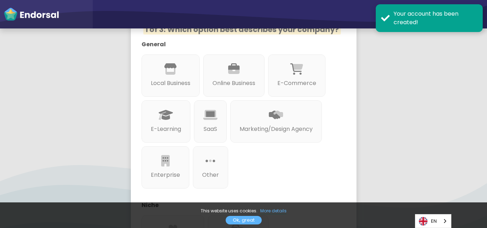
click at [327, 178] on div "General Local Business Online Business E-Commerce E-Learning SaaS Marketing/Des…" at bounding box center [238, 150] width 201 height 221
click at [373, 172] on app-survey "👋 Hey David , welcome to Endorsal! Answering these very quick questions will he…" at bounding box center [243, 116] width 487 height 427
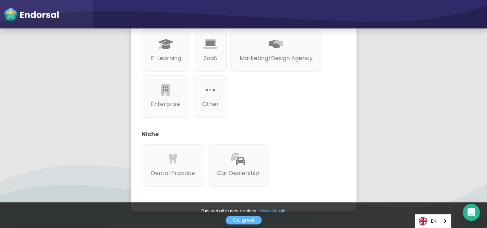
scroll to position [238, 0]
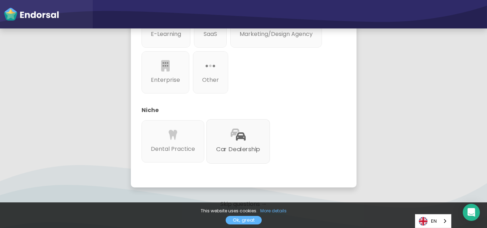
click at [243, 145] on p "Car Dealership" at bounding box center [238, 149] width 44 height 9
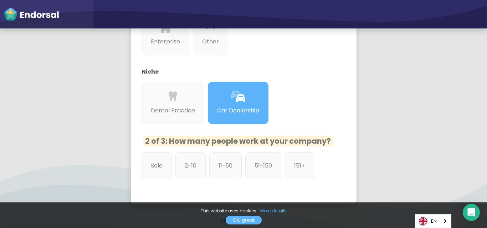
scroll to position [325, 0]
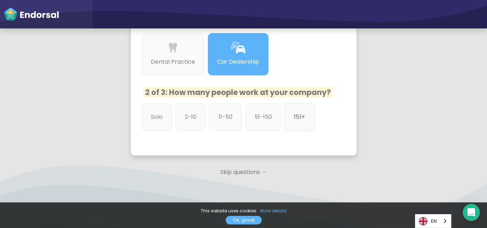
click at [294, 113] on p "151+" at bounding box center [299, 117] width 11 height 9
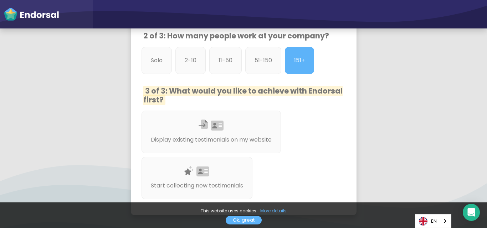
scroll to position [372, 0]
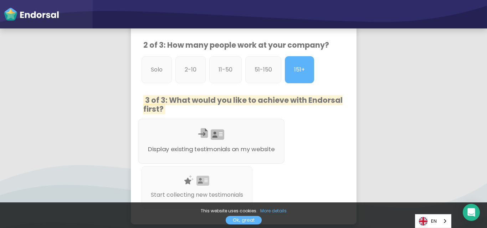
click at [238, 141] on div at bounding box center [210, 143] width 127 height 4
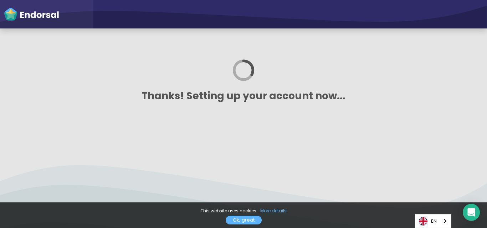
scroll to position [0, 0]
click at [238, 132] on div at bounding box center [243, 135] width 487 height 9
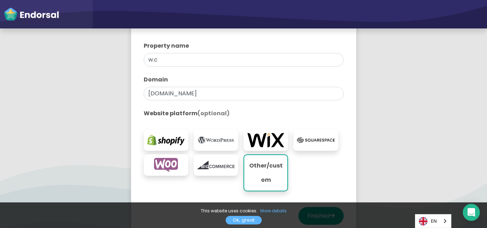
scroll to position [190, 0]
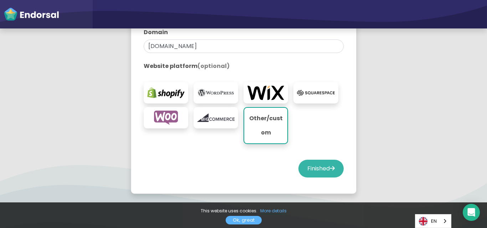
click at [312, 166] on button "Finished" at bounding box center [320, 169] width 45 height 18
select select "14"
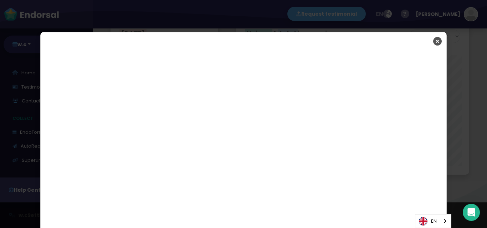
scroll to position [47, 0]
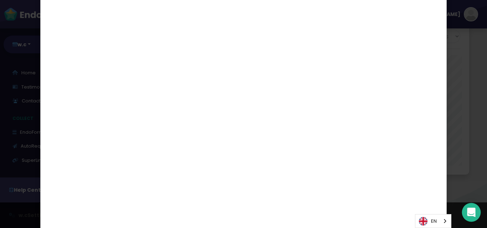
click at [470, 210] on icon "Open Intercom Messenger" at bounding box center [471, 212] width 8 height 9
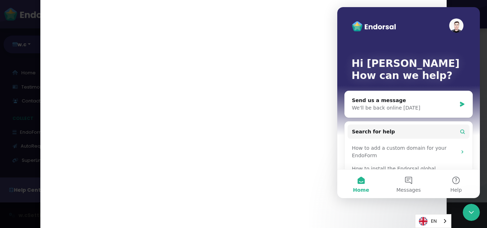
scroll to position [0, 0]
click at [406, 182] on button "Messages" at bounding box center [407, 184] width 47 height 28
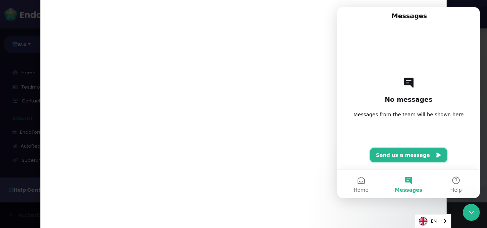
click at [416, 157] on button "Send us a message" at bounding box center [408, 155] width 77 height 14
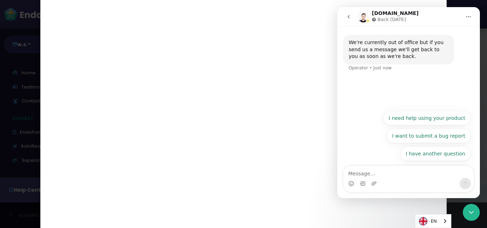
click at [363, 173] on textarea "Message…" at bounding box center [408, 172] width 130 height 12
type textarea "h"
type textarea "Hi nice to meet you"
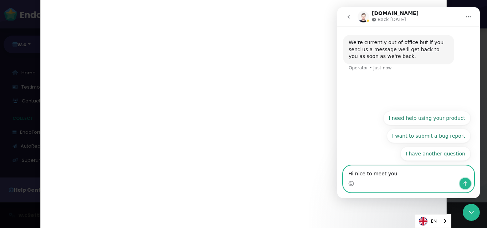
click at [466, 184] on icon "Send a message…" at bounding box center [465, 184] width 6 height 6
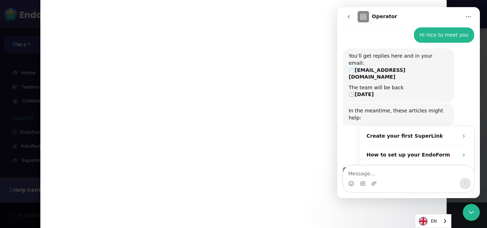
scroll to position [46, 0]
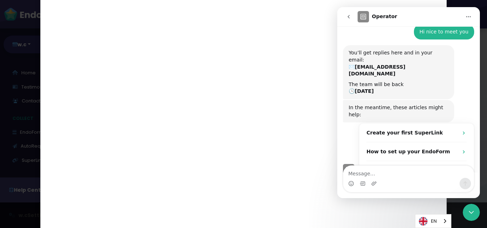
click at [379, 172] on textarea "Message…" at bounding box center [408, 172] width 130 height 12
click at [464, 15] on button "Home" at bounding box center [468, 17] width 14 height 14
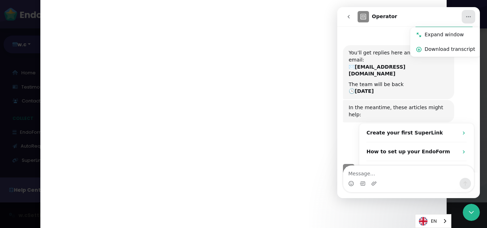
click at [464, 15] on button "Home" at bounding box center [468, 17] width 14 height 14
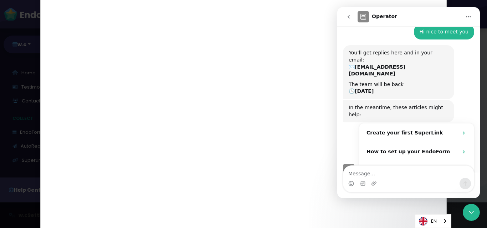
click at [464, 15] on button "Home" at bounding box center [468, 17] width 14 height 14
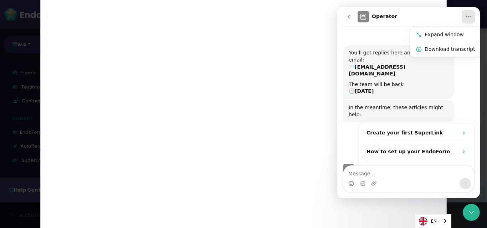
click at [471, 216] on icon "Close Intercom Messenger" at bounding box center [471, 212] width 9 height 9
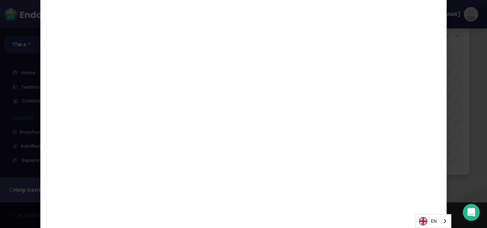
scroll to position [58, 0]
click at [428, 219] on link "EN" at bounding box center [433, 221] width 36 height 13
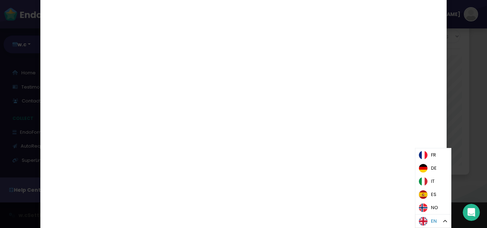
click at [427, 218] on img "Language" at bounding box center [423, 221] width 9 height 9
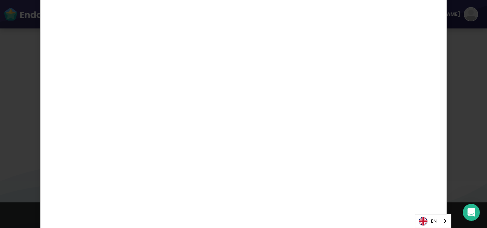
scroll to position [270, 0]
click at [468, 213] on icon "Open Intercom Messenger" at bounding box center [471, 213] width 12 height 12
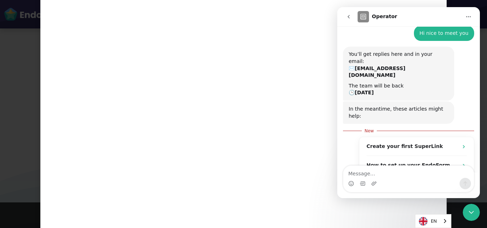
scroll to position [58, 0]
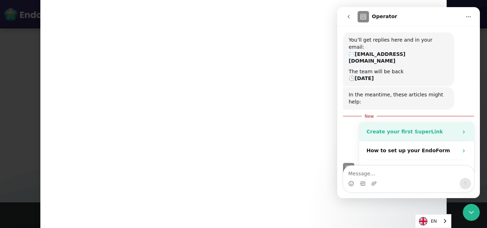
click at [389, 129] on strong "Create your first SuperLink" at bounding box center [404, 132] width 76 height 6
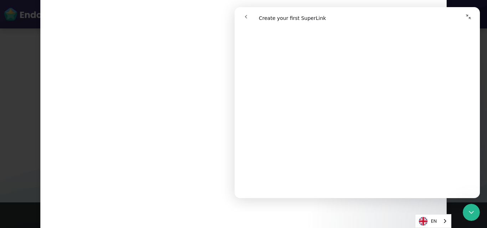
scroll to position [332, 0]
click at [247, 16] on icon "go back" at bounding box center [246, 17] width 6 height 6
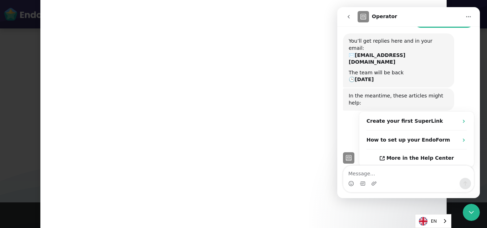
scroll to position [0, 0]
click at [361, 173] on textarea "Message…" at bounding box center [408, 172] width 130 height 12
type textarea "good"
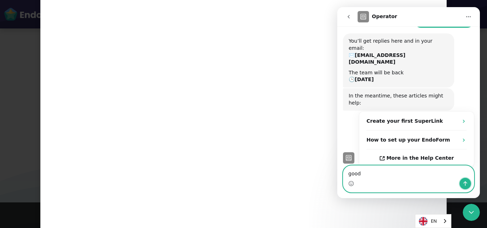
click at [467, 184] on icon "Send a message…" at bounding box center [465, 184] width 6 height 6
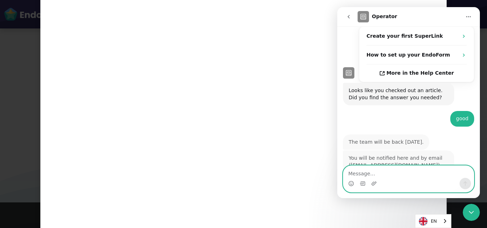
scroll to position [142, 0]
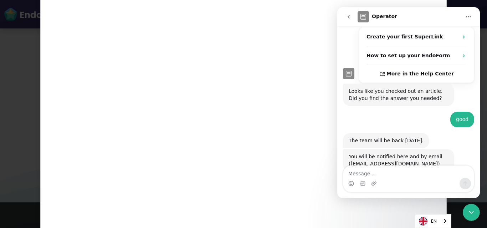
click at [354, 15] on button "go back" at bounding box center [349, 17] width 14 height 14
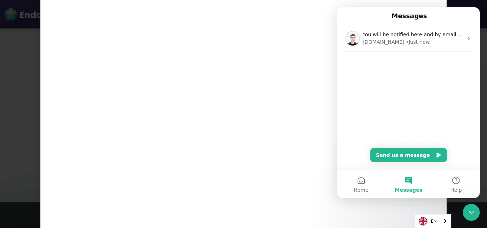
scroll to position [0, 0]
click at [359, 185] on button "Home" at bounding box center [360, 184] width 47 height 28
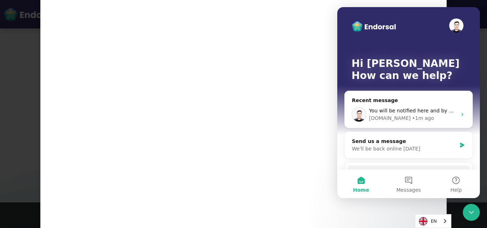
click at [411, 142] on div "Send us a message" at bounding box center [404, 141] width 104 height 7
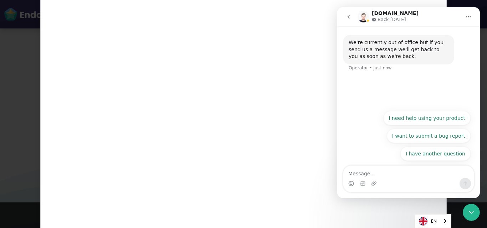
click at [345, 14] on button "go back" at bounding box center [349, 17] width 14 height 14
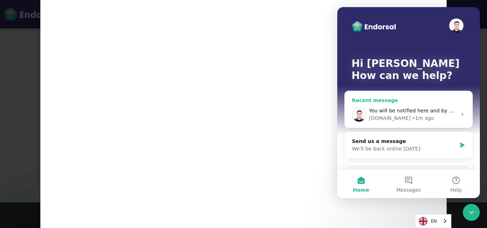
click at [358, 112] on img "Intercom messenger" at bounding box center [359, 115] width 14 height 14
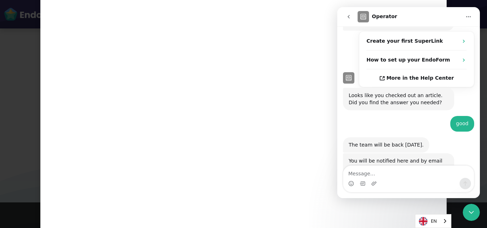
scroll to position [142, 0]
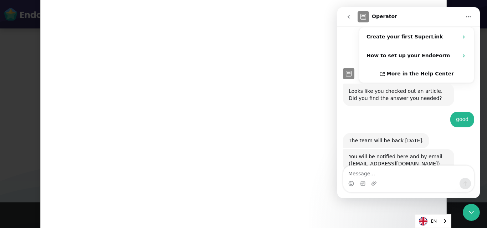
click at [468, 16] on icon "Home" at bounding box center [468, 16] width 5 height 1
drag, startPoint x: 450, startPoint y: 6, endPoint x: 113, endPoint y: 2, distance: 336.7
click at [450, 6] on div "Have any questions? Ask us" at bounding box center [243, 114] width 487 height 228
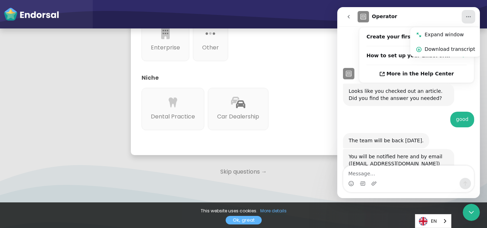
click at [300, 169] on p "Skip questions →" at bounding box center [243, 172] width 225 height 16
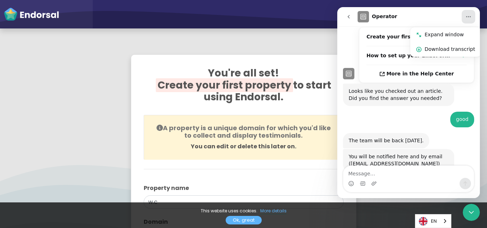
click at [242, 219] on link "Ok, great" at bounding box center [243, 220] width 36 height 9
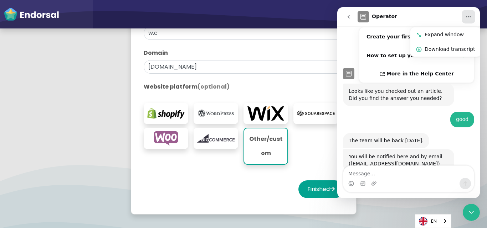
scroll to position [190, 0]
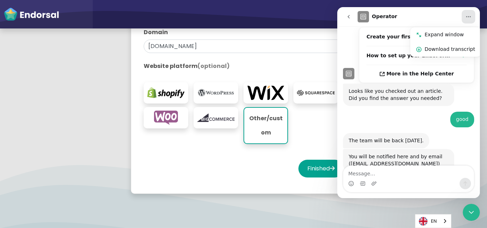
click at [207, 93] on img at bounding box center [215, 93] width 37 height 14
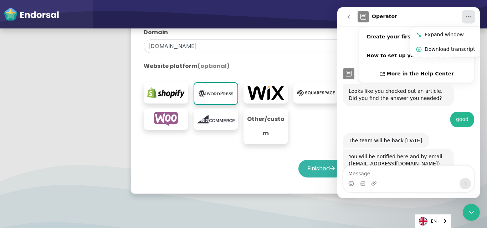
click at [300, 169] on button "Finished" at bounding box center [320, 169] width 45 height 18
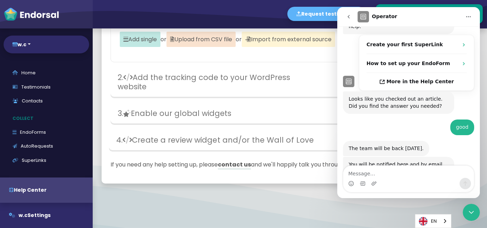
scroll to position [142, 0]
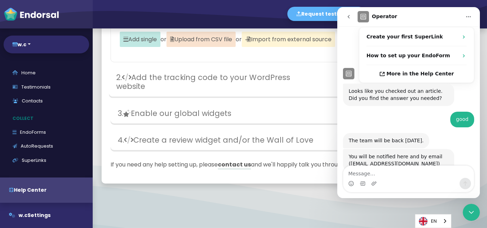
click at [212, 83] on h3 "2. Add the tracking code to your WordPress website" at bounding box center [217, 82] width 202 height 18
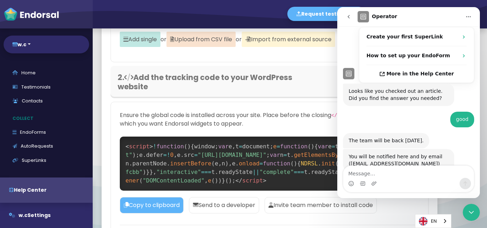
click at [232, 205] on p "Send to a developer" at bounding box center [224, 205] width 70 height 16
click at [299, 206] on p "Invite team member to install code" at bounding box center [320, 205] width 112 height 16
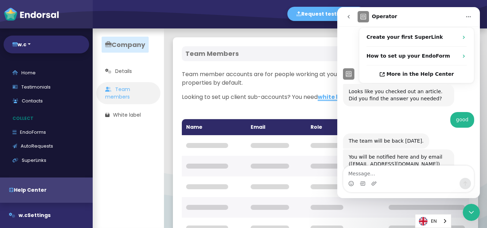
scroll to position [142, 0]
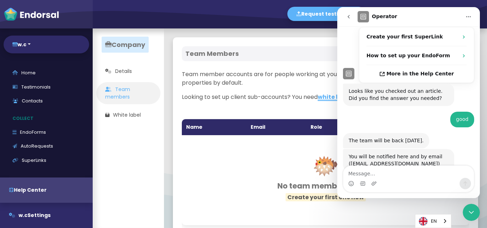
click at [470, 11] on button "Home" at bounding box center [468, 17] width 14 height 14
click at [470, 14] on button "Home" at bounding box center [468, 17] width 14 height 14
click at [472, 210] on icon "Close Intercom Messenger" at bounding box center [471, 212] width 9 height 9
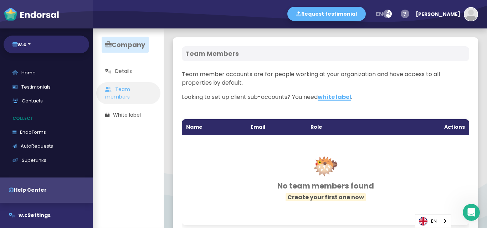
click at [256, 125] on th "Email" at bounding box center [276, 127] width 60 height 16
click at [193, 122] on th "Name" at bounding box center [214, 127] width 64 height 16
click at [193, 128] on th "Name" at bounding box center [214, 127] width 64 height 16
click at [37, 146] on link "AutoRequests" at bounding box center [46, 146] width 85 height 14
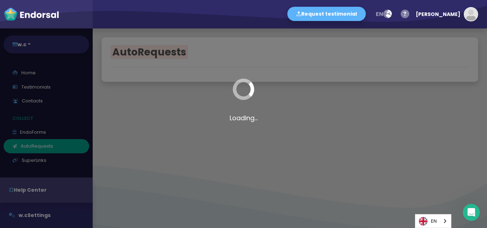
select select "90"
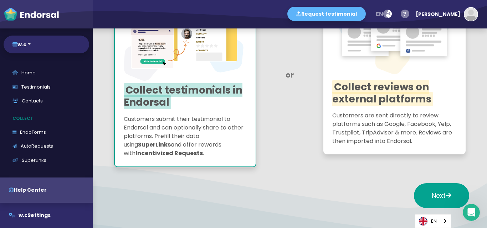
scroll to position [142, 0]
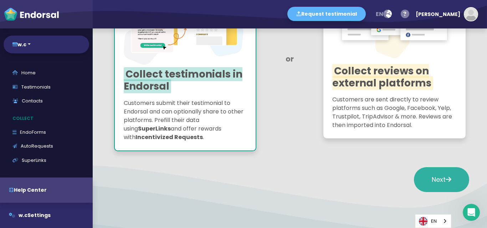
click at [445, 178] on icon at bounding box center [448, 179] width 6 height 6
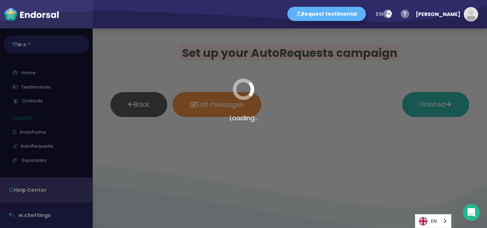
scroll to position [0, 0]
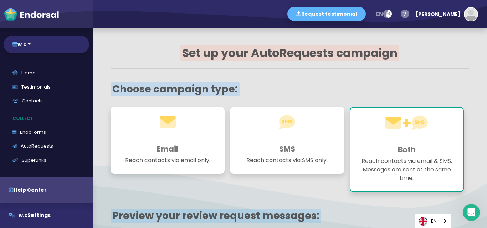
click at [162, 141] on h1 at bounding box center [167, 129] width 96 height 26
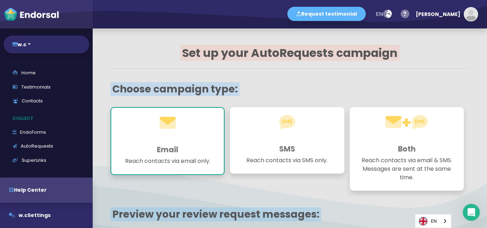
click at [162, 141] on h1 at bounding box center [167, 130] width 95 height 26
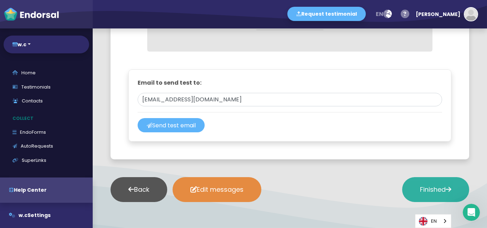
scroll to position [570, 0]
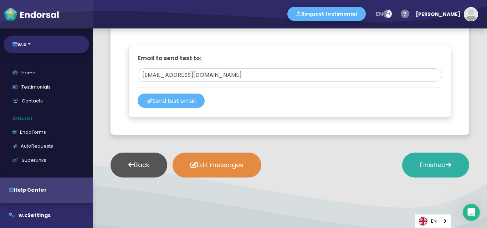
click at [439, 167] on span "Finished" at bounding box center [435, 165] width 31 height 9
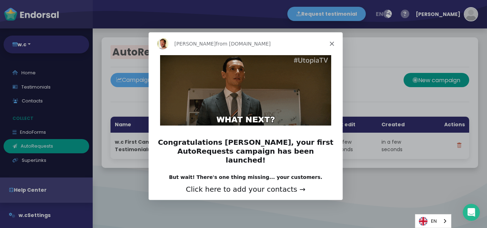
click at [330, 43] on icon "Close" at bounding box center [331, 43] width 4 height 4
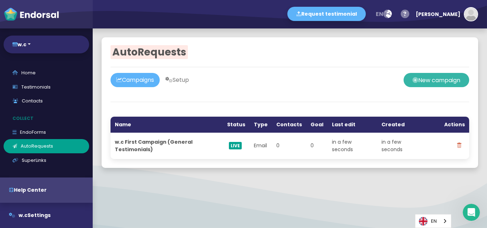
click at [425, 83] on button "New campaign" at bounding box center [436, 80] width 66 height 14
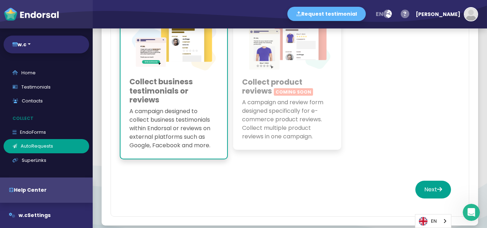
scroll to position [95, 0]
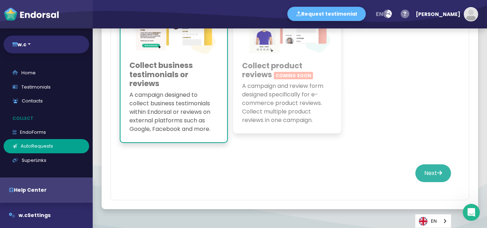
click at [420, 175] on button "Next" at bounding box center [433, 174] width 36 height 18
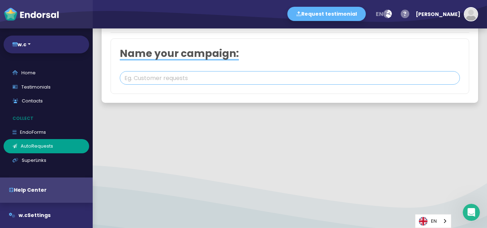
scroll to position [72, 0]
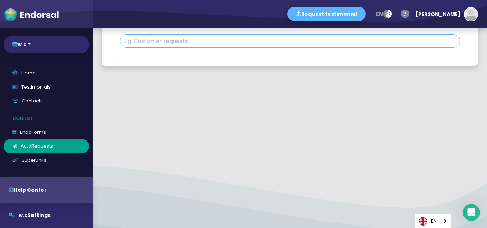
click at [175, 40] on input "text" at bounding box center [290, 41] width 340 height 14
click at [214, 41] on input "text" at bounding box center [290, 41] width 340 height 14
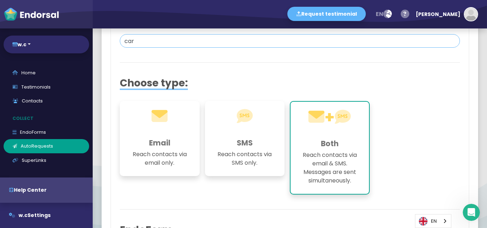
type input "car"
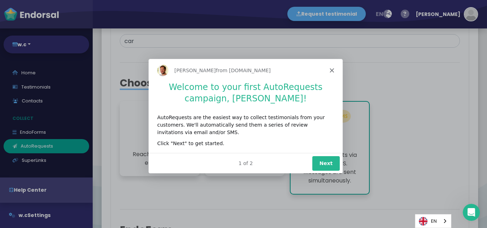
scroll to position [0, 0]
click at [325, 165] on button "Next" at bounding box center [325, 163] width 27 height 15
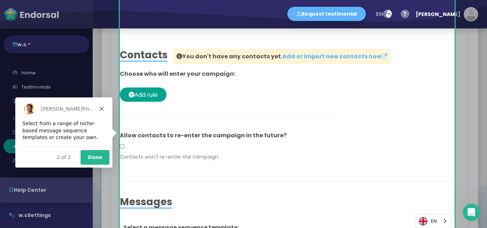
scroll to position [1091, 0]
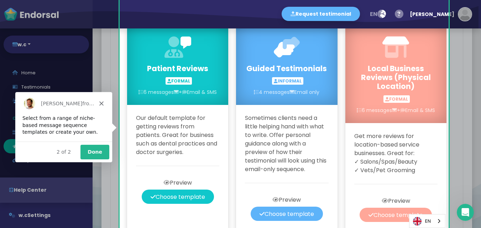
click at [95, 151] on button "Done" at bounding box center [94, 152] width 29 height 15
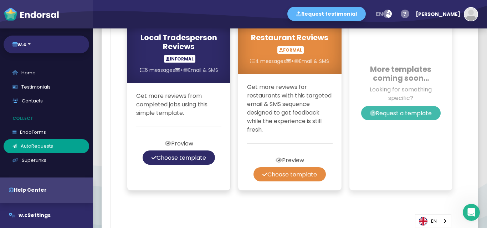
scroll to position [1424, 0]
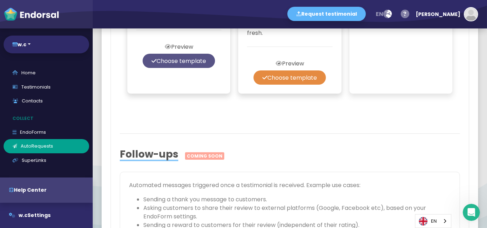
click at [192, 68] on button "Choose template" at bounding box center [178, 61] width 72 height 14
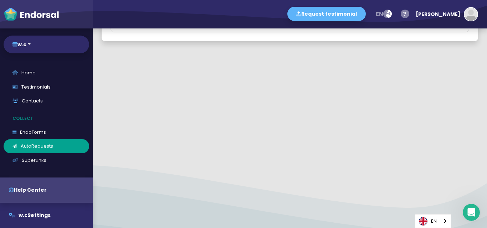
scroll to position [1015, 0]
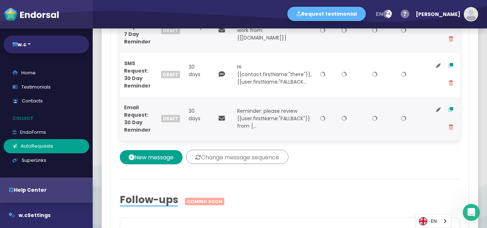
select select
type input "car"
select select "0: 6898124e7f223d7ba80bfcbc"
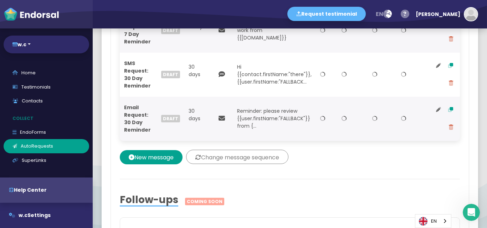
select select "3: custom"
select select "1"
select select "9"
select select "20"
select select "9"
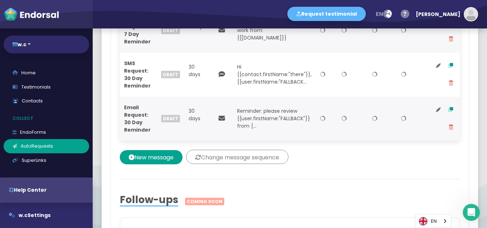
select select "20"
select select "9"
select select "20"
select select "9"
select select "20"
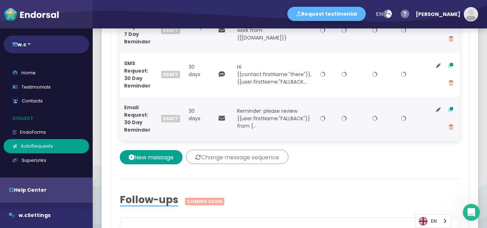
select select "9"
select select "20"
select select "12"
select select "20"
select select "12"
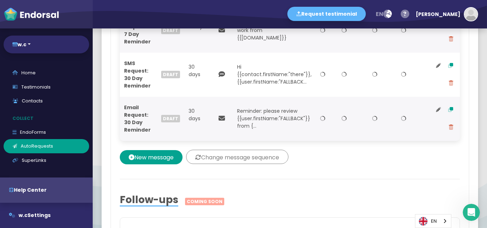
select select "20"
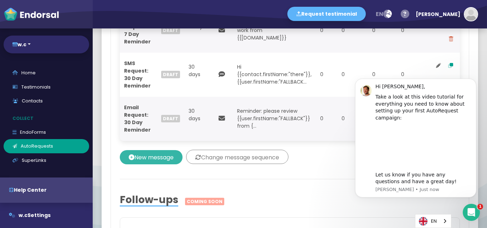
click at [158, 159] on span "New message" at bounding box center [153, 158] width 39 height 8
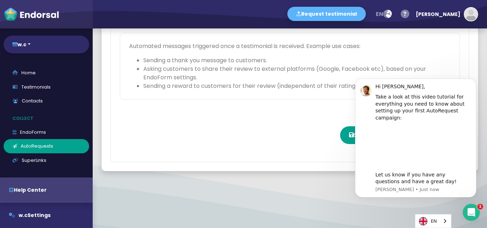
scroll to position [845, 0]
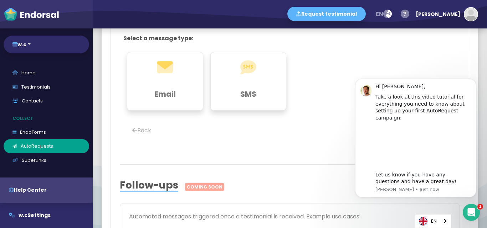
click at [468, 210] on icon "Open Intercom Messenger" at bounding box center [471, 213] width 12 height 12
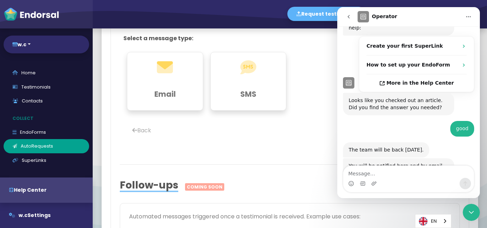
scroll to position [142, 0]
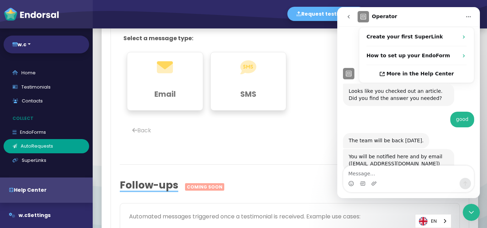
click at [321, 177] on div at bounding box center [290, 175] width 340 height 9
click at [469, 211] on icon "Close Intercom Messenger" at bounding box center [471, 212] width 9 height 9
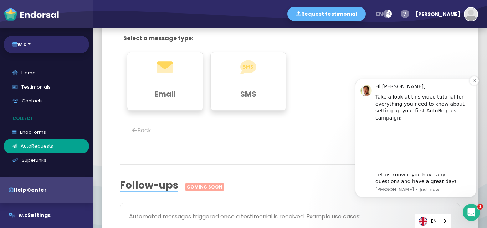
scroll to position [0, 0]
click at [472, 83] on icon "Dismiss notification" at bounding box center [474, 81] width 4 height 4
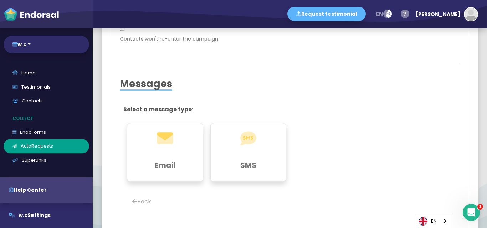
scroll to position [750, 0]
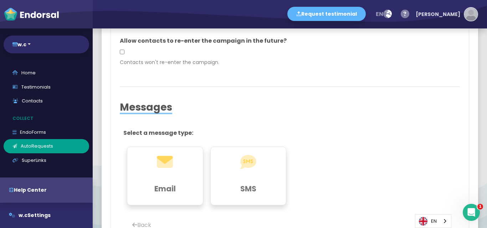
click at [466, 12] on img "button" at bounding box center [470, 14] width 13 height 13
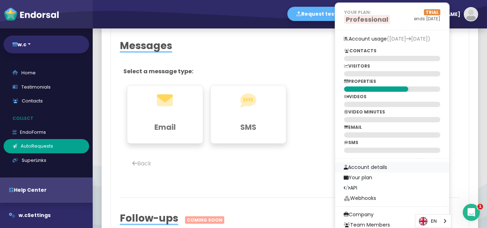
scroll to position [797, 0]
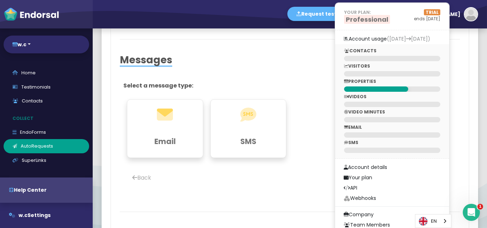
click at [382, 129] on p "EMAIL" at bounding box center [392, 127] width 96 height 6
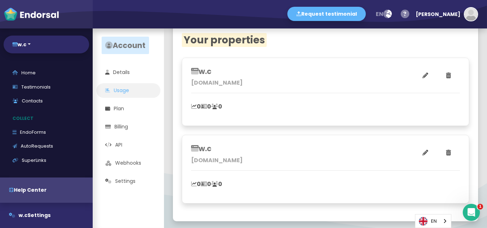
scroll to position [255, 0]
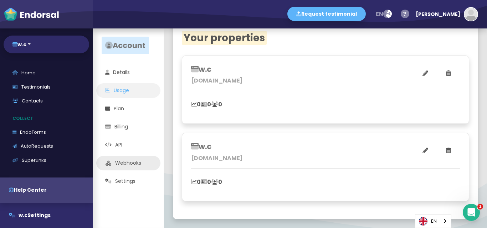
click at [117, 161] on link "Webhooks" at bounding box center [128, 163] width 64 height 15
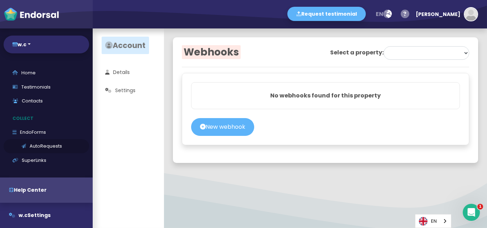
select select "6898124e7f223d7ba80bfcbb"
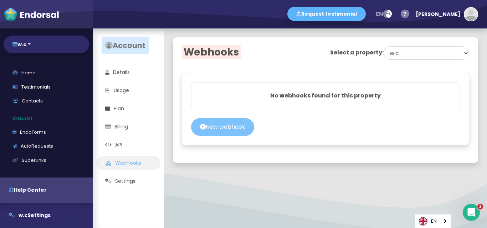
click at [221, 136] on button "New webhook" at bounding box center [222, 127] width 63 height 18
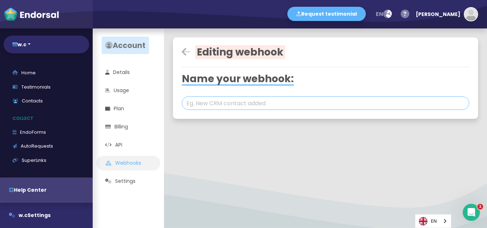
click at [212, 104] on input "text" at bounding box center [325, 104] width 287 height 14
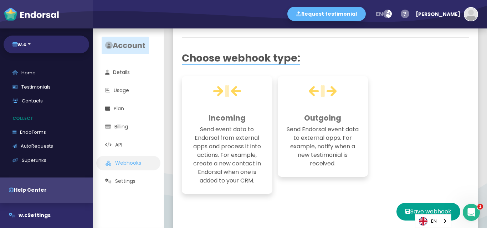
scroll to position [95, 0]
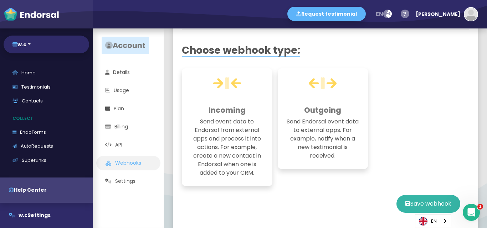
type input "w.c"
click at [404, 207] on button "Save webhook" at bounding box center [428, 204] width 64 height 18
click at [391, 10] on icon "button" at bounding box center [387, 14] width 9 height 14
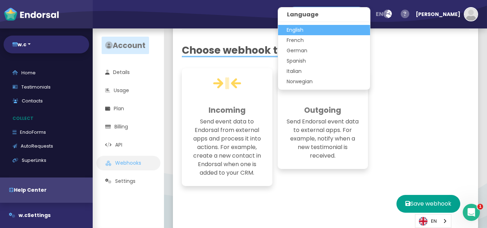
click at [409, 12] on icon "button" at bounding box center [404, 14] width 9 height 14
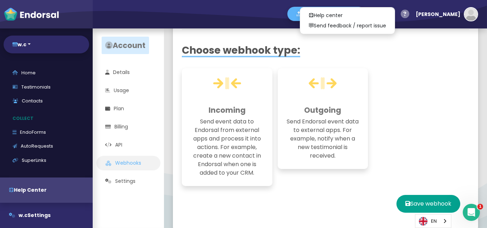
click at [341, 55] on h2 "Choose webhook type:" at bounding box center [325, 51] width 287 height 12
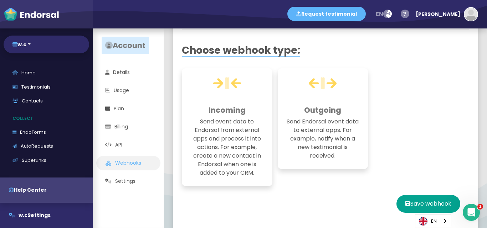
click at [342, 16] on button "Request testimonial" at bounding box center [326, 14] width 78 height 14
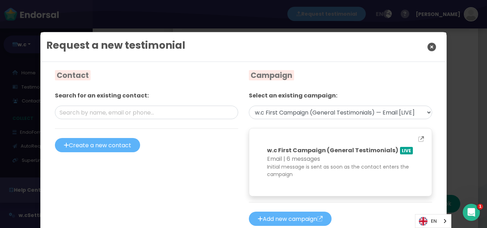
select select "7: Object"
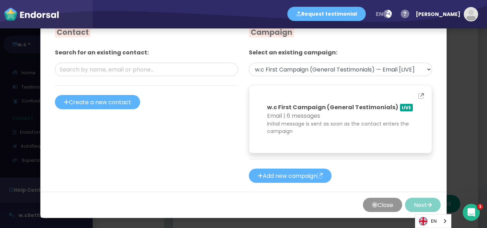
scroll to position [0, 0]
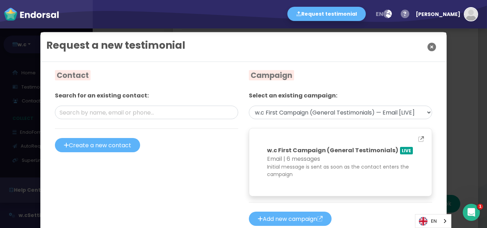
click at [427, 46] on icon "Close" at bounding box center [431, 47] width 9 height 18
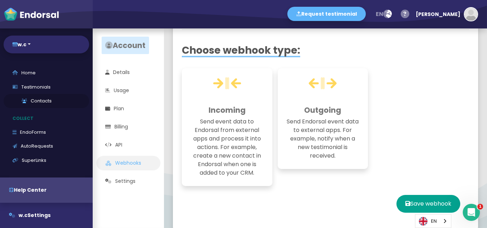
click at [34, 98] on link "Contacts" at bounding box center [46, 101] width 85 height 14
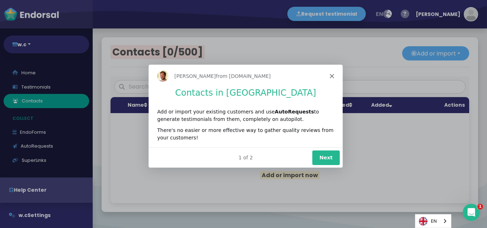
click at [326, 155] on button "Next" at bounding box center [325, 157] width 27 height 15
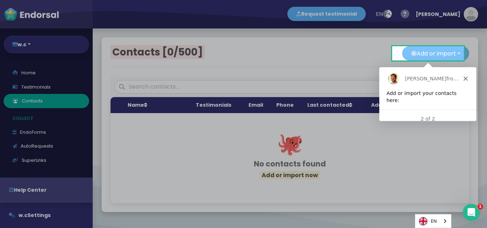
click at [437, 52] on button "Add or import" at bounding box center [435, 53] width 67 height 14
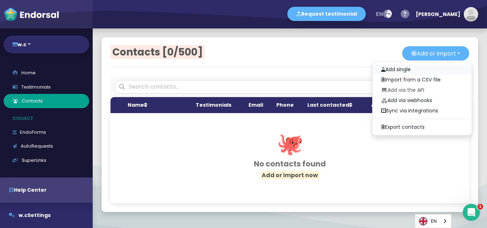
click at [394, 70] on link "Add single" at bounding box center [421, 69] width 99 height 10
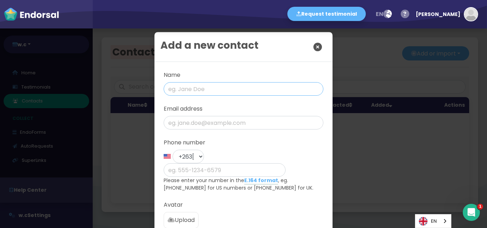
click at [183, 89] on input "text" at bounding box center [244, 89] width 160 height 14
click at [186, 91] on input "text" at bounding box center [244, 89] width 160 height 14
type input "d"
type input "David jame"
click at [189, 123] on input "email" at bounding box center [244, 123] width 160 height 14
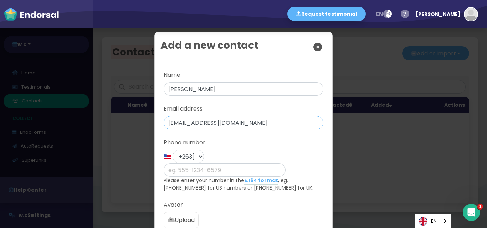
type input "arinzechukwuma6641@outlook.com"
click at [212, 164] on input "phone" at bounding box center [225, 171] width 122 height 14
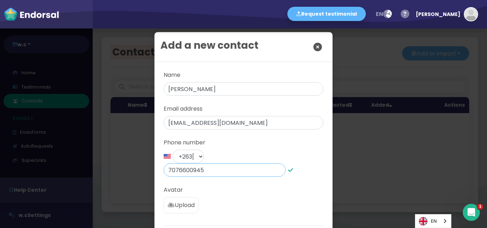
scroll to position [44, 0]
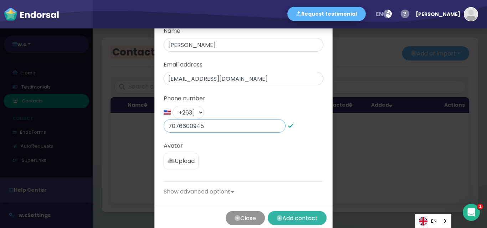
type input "7076600945"
click at [297, 211] on button "Add contact" at bounding box center [297, 218] width 59 height 14
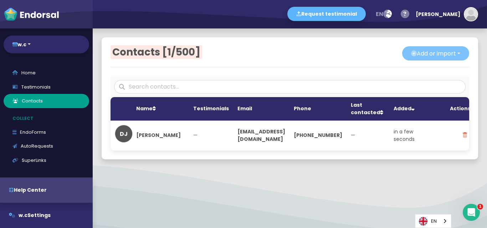
click at [418, 53] on button "Add or import" at bounding box center [435, 53] width 67 height 14
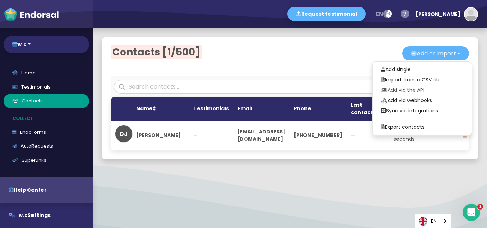
click at [149, 183] on div at bounding box center [290, 181] width 394 height 9
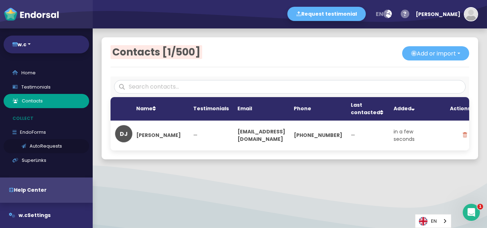
click at [35, 145] on link "AutoRequests" at bounding box center [46, 146] width 85 height 14
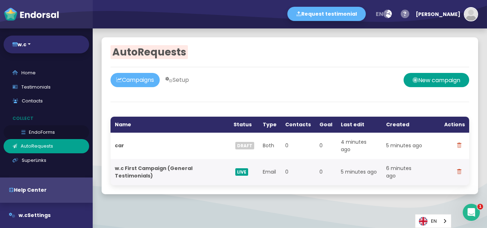
click at [39, 132] on link "EndoForms" at bounding box center [46, 132] width 85 height 14
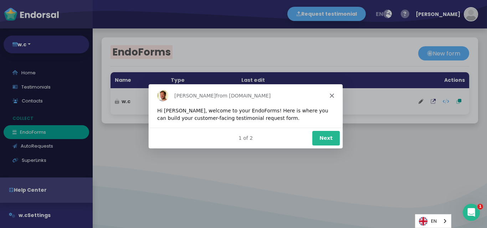
click at [326, 139] on button "Next" at bounding box center [325, 137] width 27 height 15
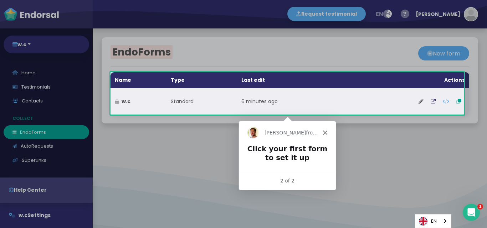
click at [330, 104] on td "6 minutes ago" at bounding box center [287, 101] width 101 height 26
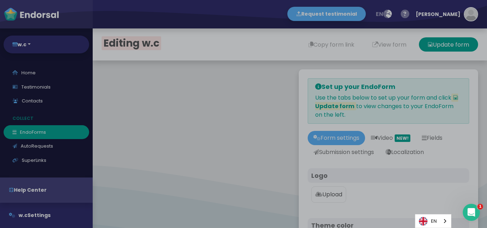
type input "#5DB3F9"
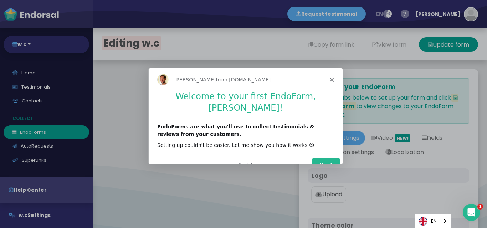
click at [326, 158] on button "Next" at bounding box center [325, 165] width 27 height 15
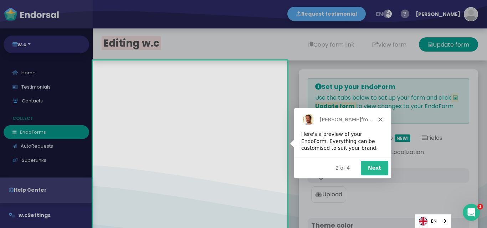
click at [229, 147] on div "Product tour overlay" at bounding box center [243, 114] width 487 height 228
click at [185, 220] on div "Product tour overlay" at bounding box center [243, 114] width 487 height 228
click at [149, 182] on div "Product tour overlay" at bounding box center [243, 114] width 487 height 228
click at [375, 168] on button "Next" at bounding box center [373, 168] width 27 height 15
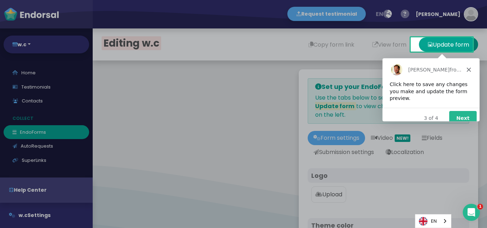
click at [447, 43] on div "Product tour overlay" at bounding box center [243, 114] width 487 height 228
click at [462, 113] on button "Next" at bounding box center [461, 118] width 27 height 15
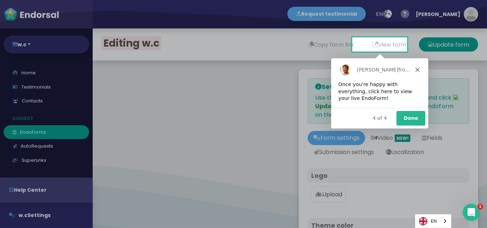
click at [411, 117] on button "Done" at bounding box center [409, 118] width 29 height 15
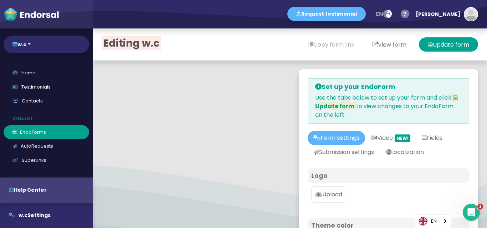
click at [378, 44] on button "View form" at bounding box center [389, 44] width 52 height 14
click at [376, 47] on button "View form" at bounding box center [389, 44] width 52 height 14
click at [29, 74] on link "Home" at bounding box center [46, 73] width 85 height 14
select select "14"
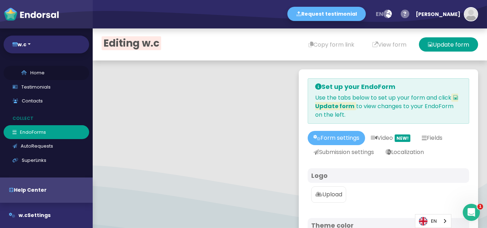
select select "14"
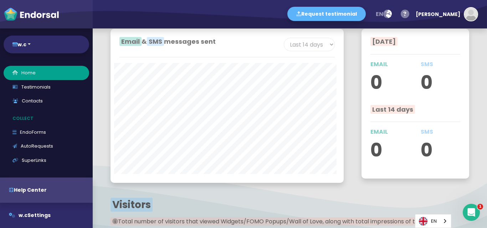
scroll to position [570, 0]
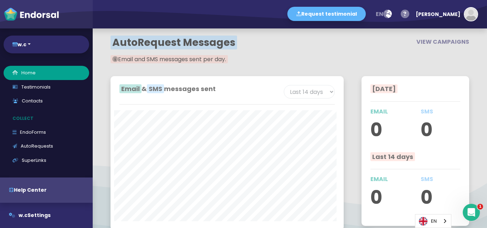
click at [157, 108] on div "Email & SMS messages sent Last 7 days Last 14 days Last 30 days Last 60 days La…" at bounding box center [226, 153] width 233 height 154
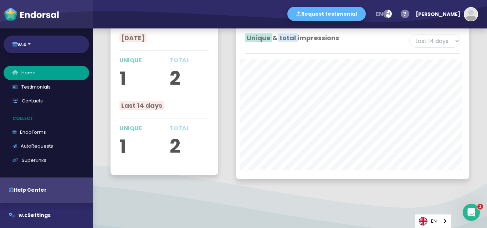
scroll to position [1259, 0]
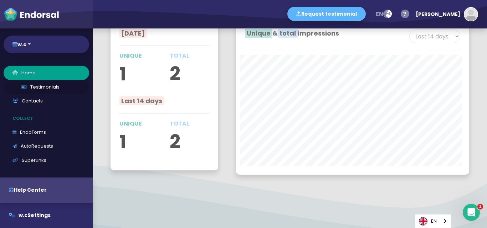
click at [35, 87] on link "Testimonials" at bounding box center [46, 87] width 85 height 14
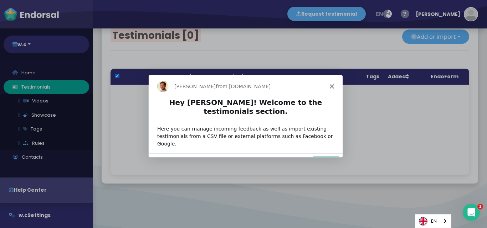
checkbox input "true"
click at [320, 156] on button "Next" at bounding box center [325, 163] width 27 height 15
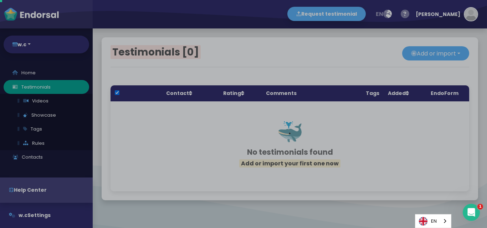
scroll to position [0, 0]
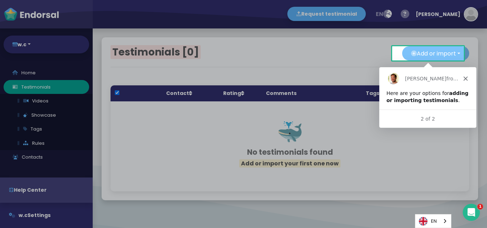
click at [425, 51] on button "Add or import" at bounding box center [435, 53] width 67 height 14
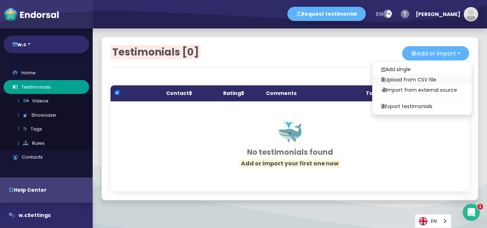
click at [398, 77] on link "Upload from CSV file" at bounding box center [421, 80] width 99 height 10
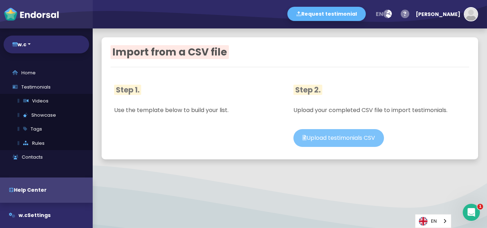
click at [353, 136] on span "Upload testimonials CSV" at bounding box center [340, 138] width 68 height 8
click at [0, 0] on input "Upload testimonials CSV" at bounding box center [0, 0] width 0 height 0
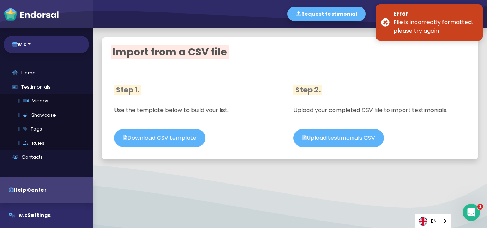
click at [387, 19] on div "Error File is incorrectly formatted, please try again" at bounding box center [428, 22] width 107 height 36
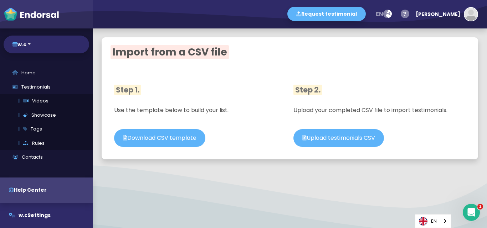
click at [18, 156] on icon at bounding box center [15, 157] width 6 height 5
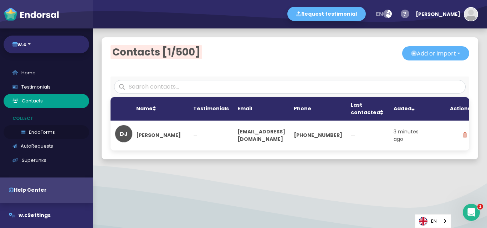
click at [40, 134] on link "EndoForms" at bounding box center [46, 132] width 85 height 14
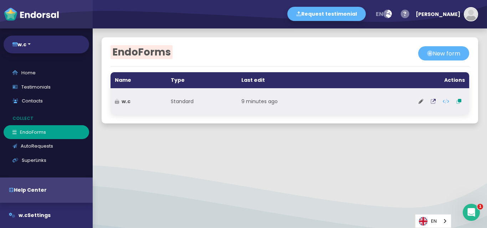
click at [123, 103] on strong "w.c" at bounding box center [125, 101] width 9 height 7
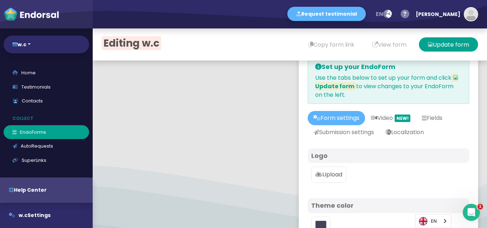
scroll to position [95, 0]
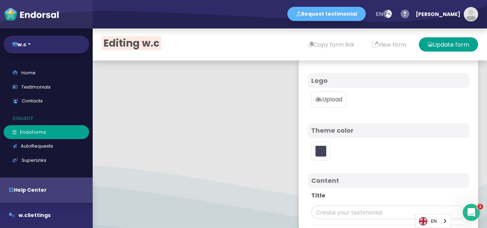
type input "#5DB3F9"
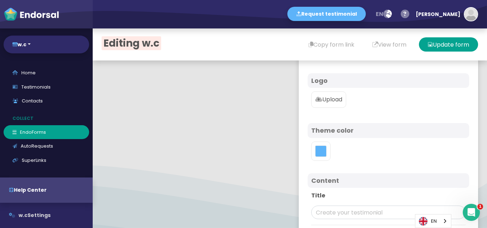
click at [22, 215] on span "w.c" at bounding box center [23, 215] width 9 height 7
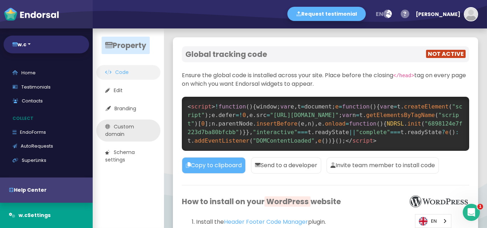
click at [116, 128] on link "Custom domain" at bounding box center [128, 131] width 64 height 22
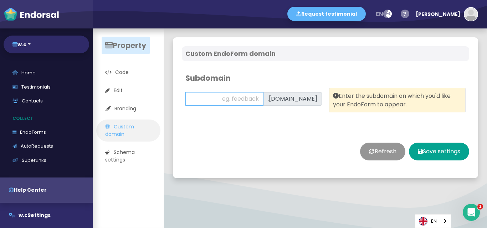
click at [216, 98] on input "text" at bounding box center [224, 99] width 78 height 14
click at [377, 149] on button "Refresh" at bounding box center [382, 152] width 45 height 18
click at [263, 99] on input "text" at bounding box center [224, 99] width 78 height 14
type input "arinzechukwuma6641@outlook.com"
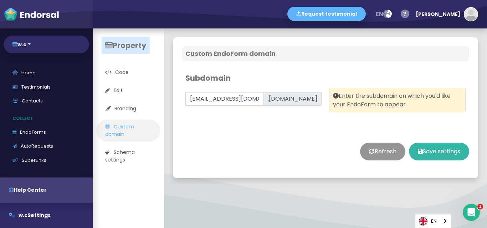
click at [437, 151] on button "Save settings" at bounding box center [439, 152] width 60 height 18
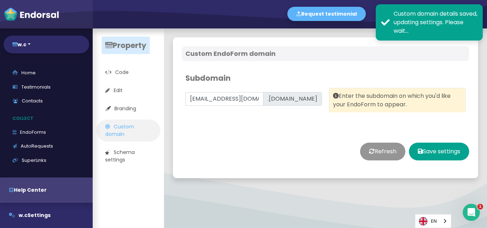
click at [471, 214] on icon "Open Intercom Messenger" at bounding box center [470, 213] width 5 height 6
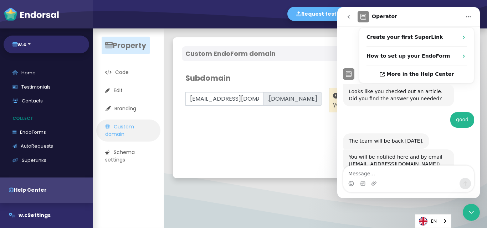
scroll to position [142, 0]
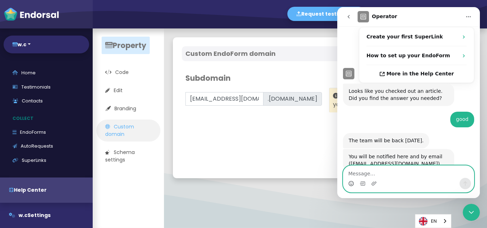
click at [348, 181] on icon "Emoji picker" at bounding box center [351, 184] width 6 height 6
click at [350, 183] on icon "Emoji picker" at bounding box center [351, 183] width 2 height 1
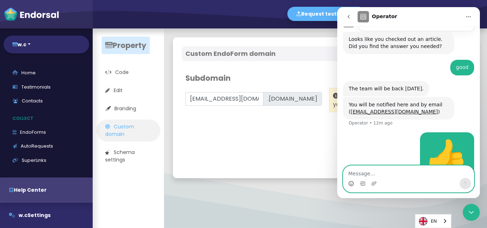
scroll to position [195, 0]
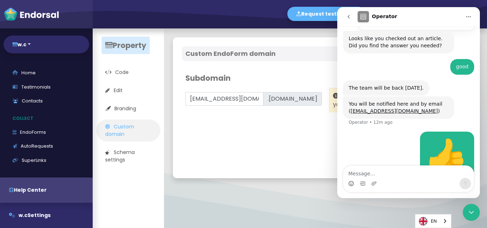
click at [463, 14] on button "Home" at bounding box center [468, 17] width 14 height 14
click at [468, 213] on icon "Close Intercom Messenger" at bounding box center [471, 212] width 9 height 9
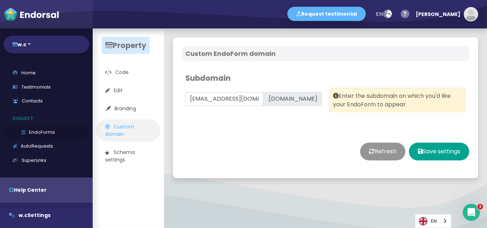
click at [33, 131] on link "EndoForms" at bounding box center [46, 132] width 85 height 14
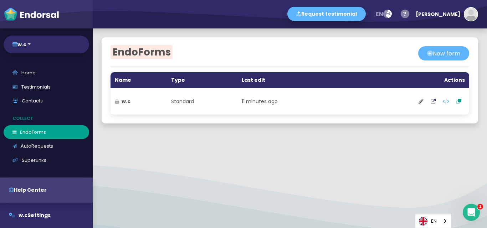
click at [170, 78] on th "Type" at bounding box center [202, 80] width 71 height 16
click at [31, 143] on link "AutoRequests" at bounding box center [46, 146] width 85 height 14
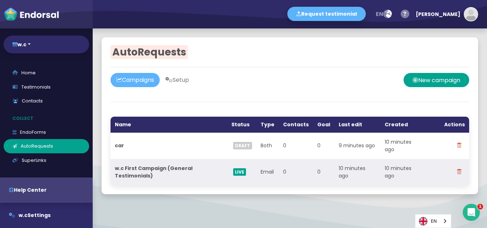
click at [237, 170] on span "LIVE" at bounding box center [239, 171] width 13 height 7
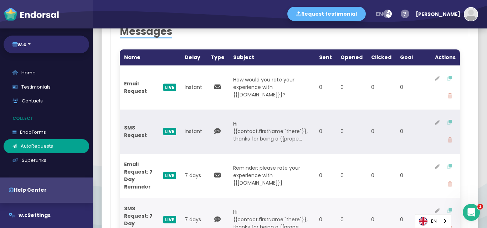
scroll to position [332, 0]
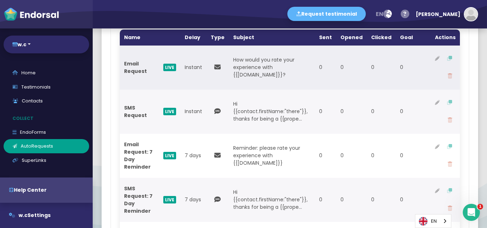
click at [216, 70] on icon at bounding box center [217, 67] width 6 height 6
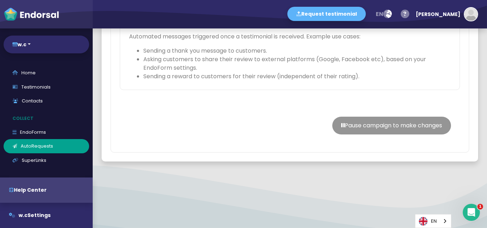
scroll to position [712, 0]
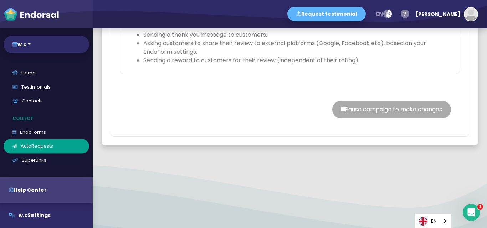
click at [367, 119] on button "Pause campaign to make changes" at bounding box center [391, 110] width 119 height 18
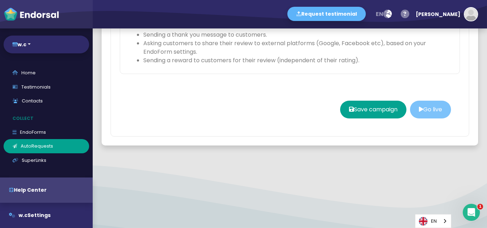
click at [421, 119] on button "Go live" at bounding box center [430, 110] width 41 height 18
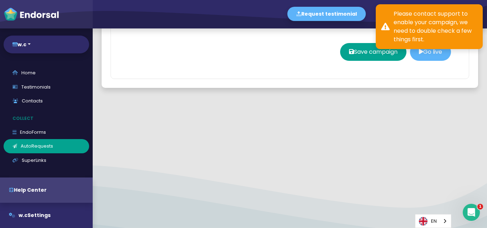
scroll to position [664, 0]
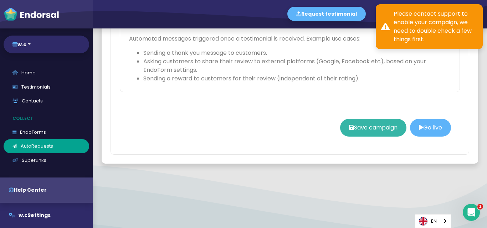
click at [368, 130] on button "Save campaign" at bounding box center [373, 128] width 66 height 18
click at [369, 129] on button "Save campaign" at bounding box center [373, 128] width 66 height 18
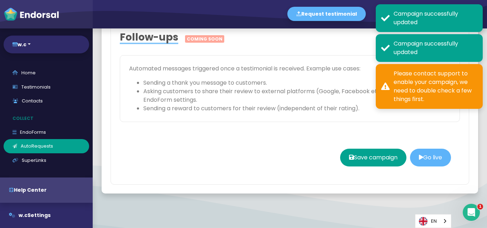
scroll to position [691, 0]
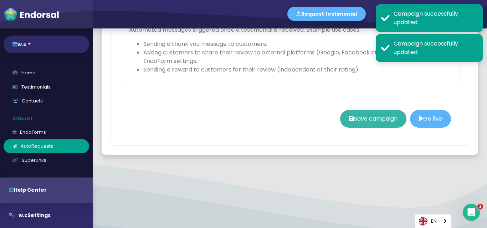
click at [374, 125] on button "Save campaign" at bounding box center [373, 119] width 66 height 18
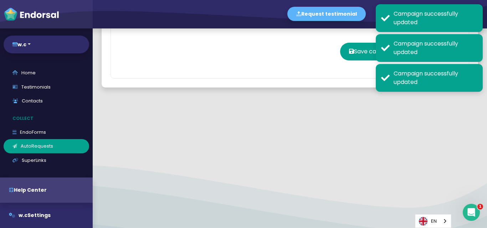
scroll to position [636, 0]
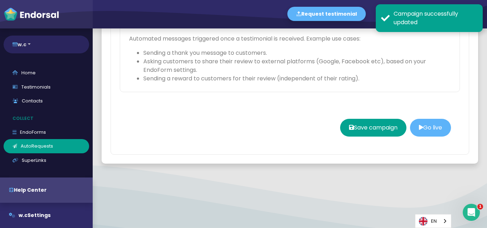
click at [31, 45] on button "w.c" at bounding box center [46, 45] width 85 height 18
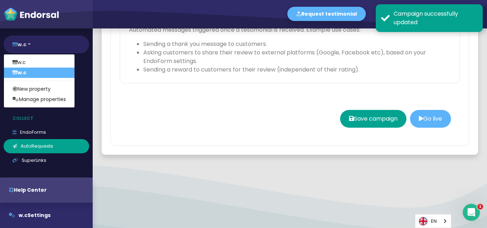
scroll to position [712, 0]
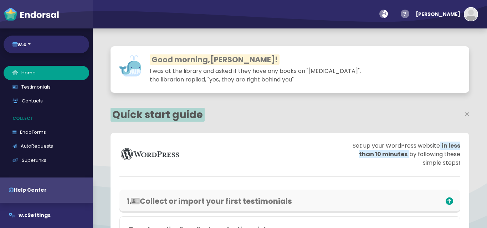
select select "14"
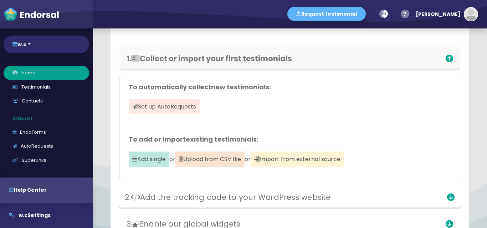
scroll to position [225, 0]
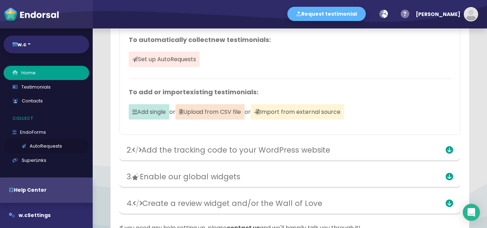
click at [62, 142] on link "AutoRequests" at bounding box center [46, 146] width 85 height 14
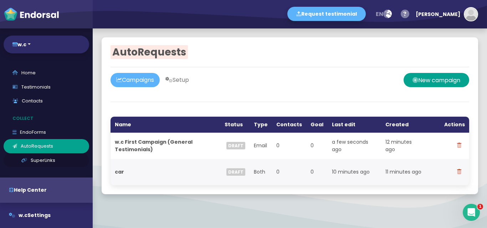
click at [29, 155] on link "SuperLinks" at bounding box center [46, 161] width 85 height 14
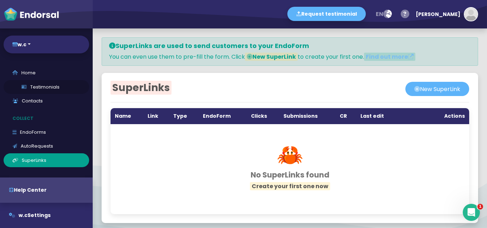
click at [32, 85] on link "Testimonials" at bounding box center [46, 87] width 85 height 14
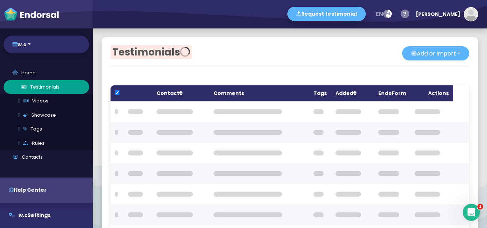
checkbox input "true"
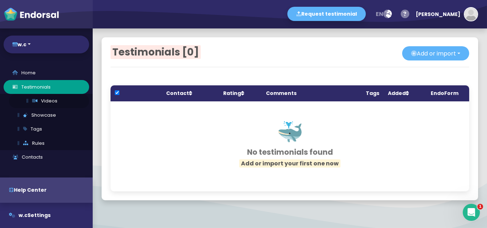
click at [36, 100] on icon at bounding box center [34, 101] width 5 height 5
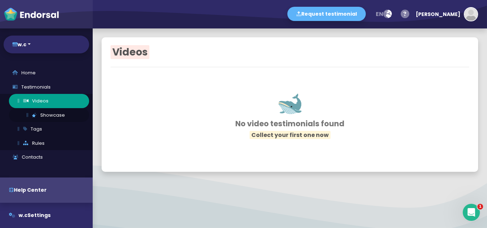
click at [39, 116] on link "Showcase" at bounding box center [49, 115] width 80 height 14
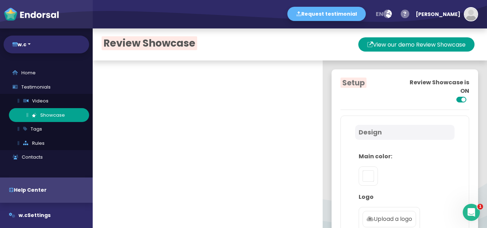
type input "#5DB3F9"
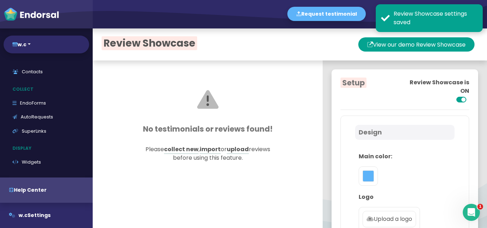
scroll to position [95, 0]
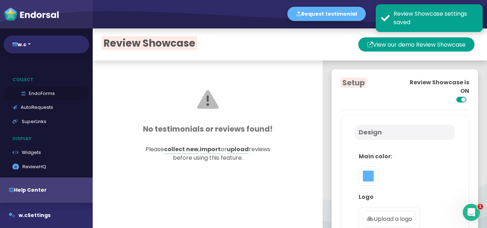
click at [43, 97] on link "EndoForms" at bounding box center [46, 94] width 85 height 14
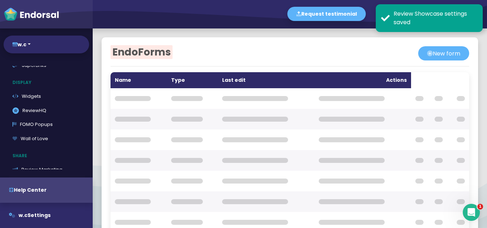
scroll to position [39, 0]
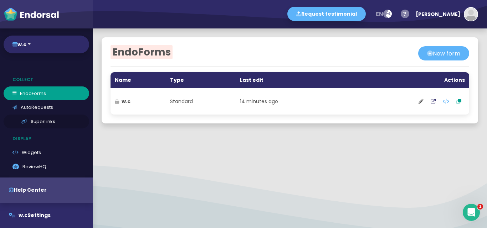
click at [41, 116] on link "SuperLinks" at bounding box center [46, 122] width 85 height 14
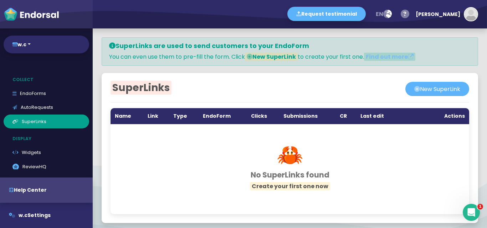
click at [295, 114] on th "Submissions" at bounding box center [307, 116] width 56 height 16
click at [297, 117] on th "Submissions" at bounding box center [307, 116] width 56 height 16
click at [453, 117] on th "Actions" at bounding box center [441, 116] width 56 height 16
click at [31, 162] on link ".review-hq-icon-1{opacity:0.5;} ReviewHQ" at bounding box center [46, 167] width 85 height 14
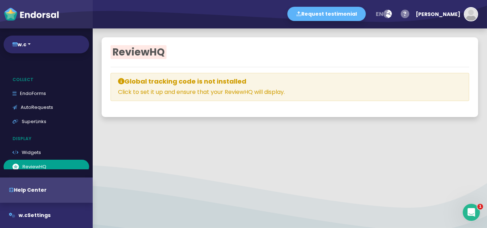
select select
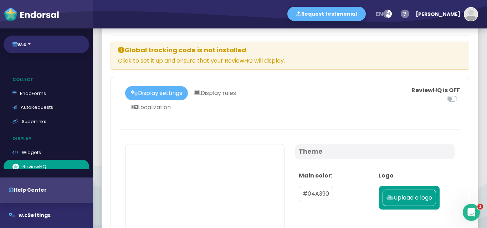
scroll to position [47, 0]
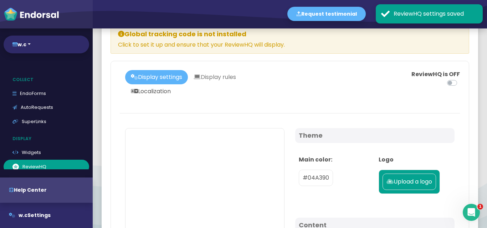
click at [148, 90] on link "Localization" at bounding box center [150, 91] width 51 height 14
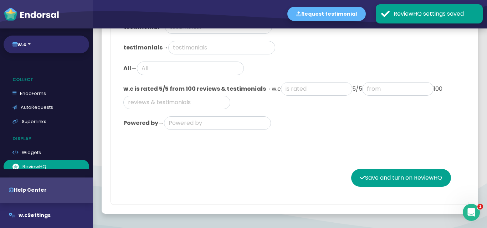
scroll to position [285, 0]
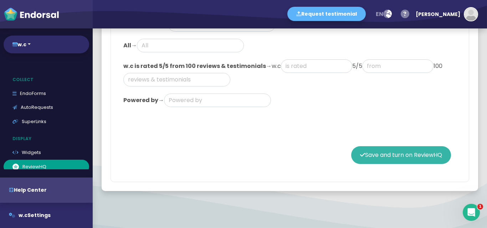
click at [399, 154] on button "Save and turn on ReviewHQ" at bounding box center [401, 155] width 100 height 18
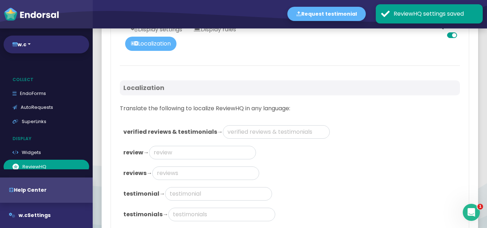
scroll to position [47, 0]
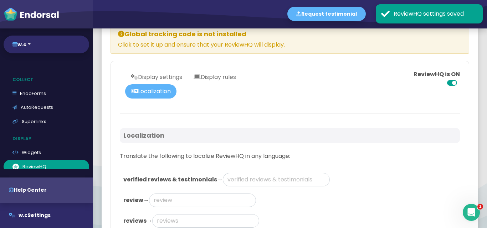
click at [149, 89] on link "Localization" at bounding box center [150, 91] width 51 height 14
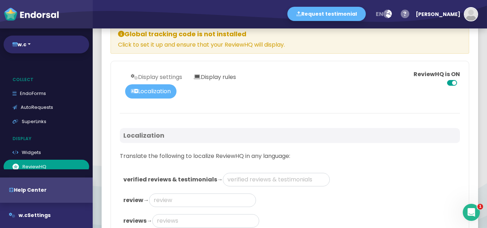
click at [212, 75] on link "Display rules" at bounding box center [215, 77] width 54 height 14
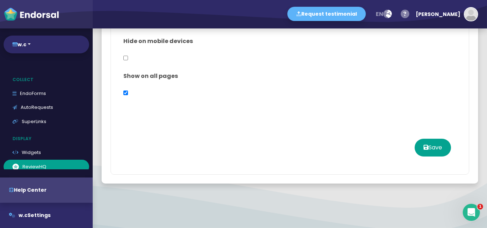
scroll to position [119, 0]
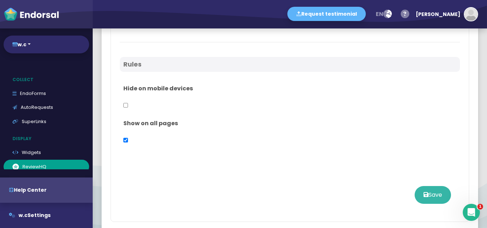
click at [422, 195] on button "Save" at bounding box center [432, 195] width 36 height 18
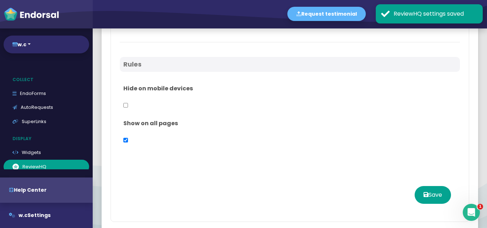
click at [468, 211] on icon "Open Intercom Messenger" at bounding box center [471, 213] width 12 height 12
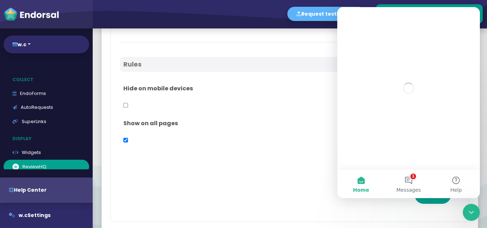
scroll to position [0, 0]
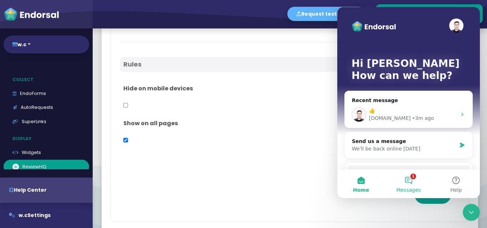
click at [409, 181] on button "1 Messages" at bounding box center [407, 184] width 47 height 28
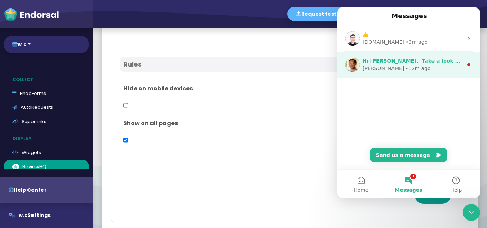
click at [405, 69] on div "• 12m ago" at bounding box center [417, 68] width 25 height 7
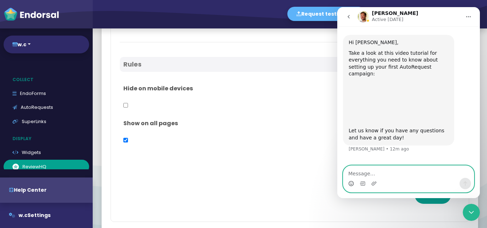
click at [350, 184] on icon "Emoji picker" at bounding box center [351, 184] width 6 height 6
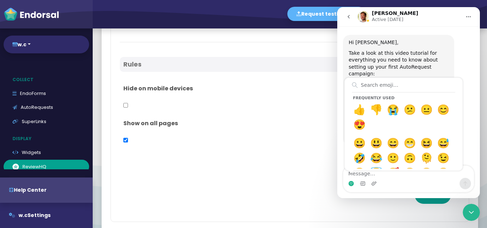
click at [321, 143] on div "Show on all pages" at bounding box center [290, 133] width 340 height 35
click at [391, 186] on div "Frequently used 👍 👎 😭 😕 😐 😊 😍 😀 😃 😄 😁 😆 😅 🤣 😂 🙂 🙃 🫠 😉 😊 😇 🥰 😍 🤩 😘 😗 😚 😙 🥲 😋 😛 😜…" at bounding box center [408, 183] width 130 height 11
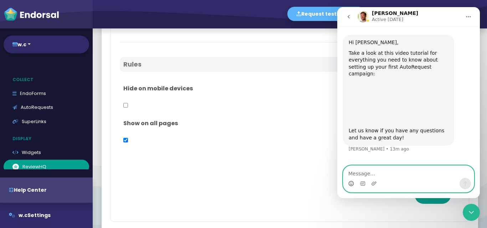
click at [376, 174] on textarea "Message…" at bounding box center [408, 172] width 130 height 12
type textarea "hi"
click at [465, 185] on icon "Send a message…" at bounding box center [465, 184] width 6 height 6
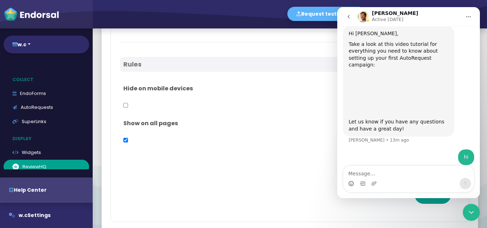
click at [348, 16] on icon "go back" at bounding box center [349, 17] width 6 height 6
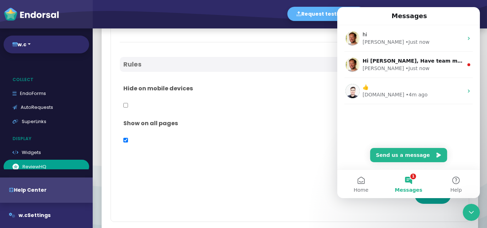
scroll to position [0, 0]
click at [298, 120] on p "Show on all pages" at bounding box center [289, 123] width 333 height 9
click at [359, 188] on span "Home" at bounding box center [360, 190] width 15 height 5
